Goal: Navigation & Orientation: Go to known website

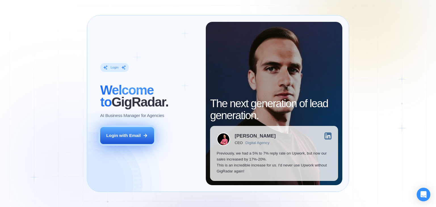
click at [145, 143] on button "Login with Email" at bounding box center [127, 135] width 54 height 17
